Goal: Check status: Check status

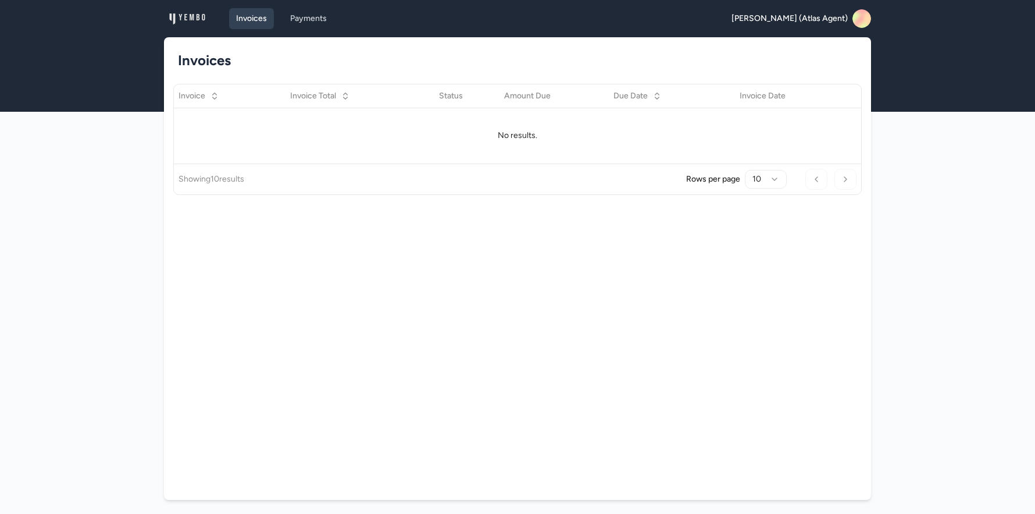
click at [116, 222] on main "Invoices Invoice Invoice Total Status Amount Due Due Date Invoice Date No resul…" at bounding box center [517, 282] width 1035 height 490
